Goal: Task Accomplishment & Management: Use online tool/utility

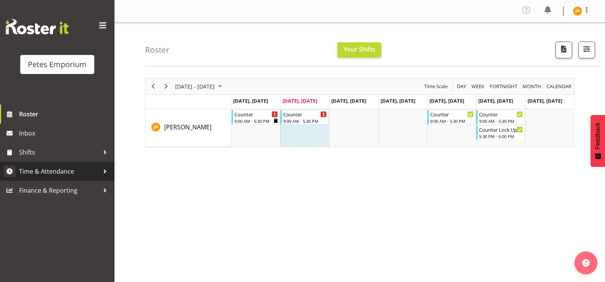
click at [63, 167] on span "Time & Attendance" at bounding box center [59, 171] width 80 height 11
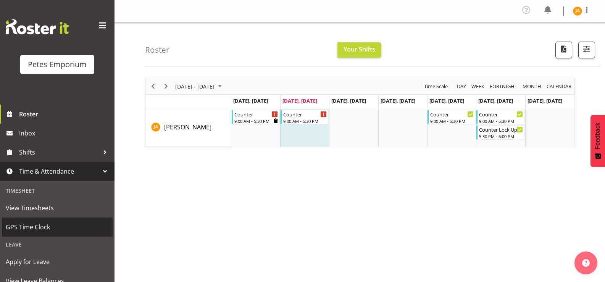
click at [43, 226] on span "GPS Time Clock" at bounding box center [57, 227] width 103 height 11
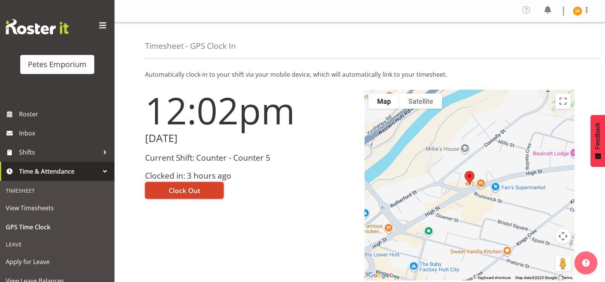
click at [204, 191] on button "Clock Out" at bounding box center [184, 190] width 79 height 17
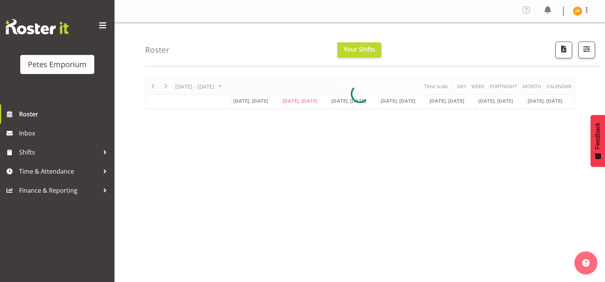
click at [581, 9] on img at bounding box center [577, 10] width 9 height 9
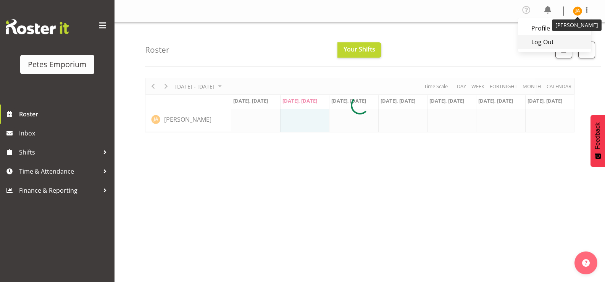
click at [543, 44] on link "Log Out" at bounding box center [554, 42] width 73 height 14
